Goal: Information Seeking & Learning: Find specific page/section

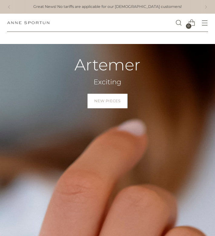
click at [182, 26] on link "Open search modal" at bounding box center [179, 23] width 12 height 12
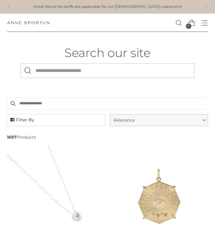
click at [86, 25] on div "Anne Sportun Fine Jewellery 0" at bounding box center [107, 23] width 201 height 18
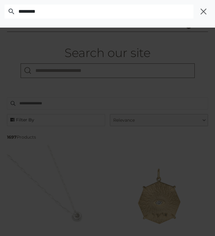
type input "*********"
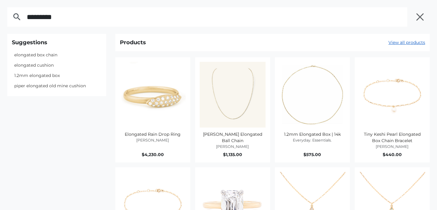
scroll to position [82, 0]
